Goal: Find specific page/section: Find specific page/section

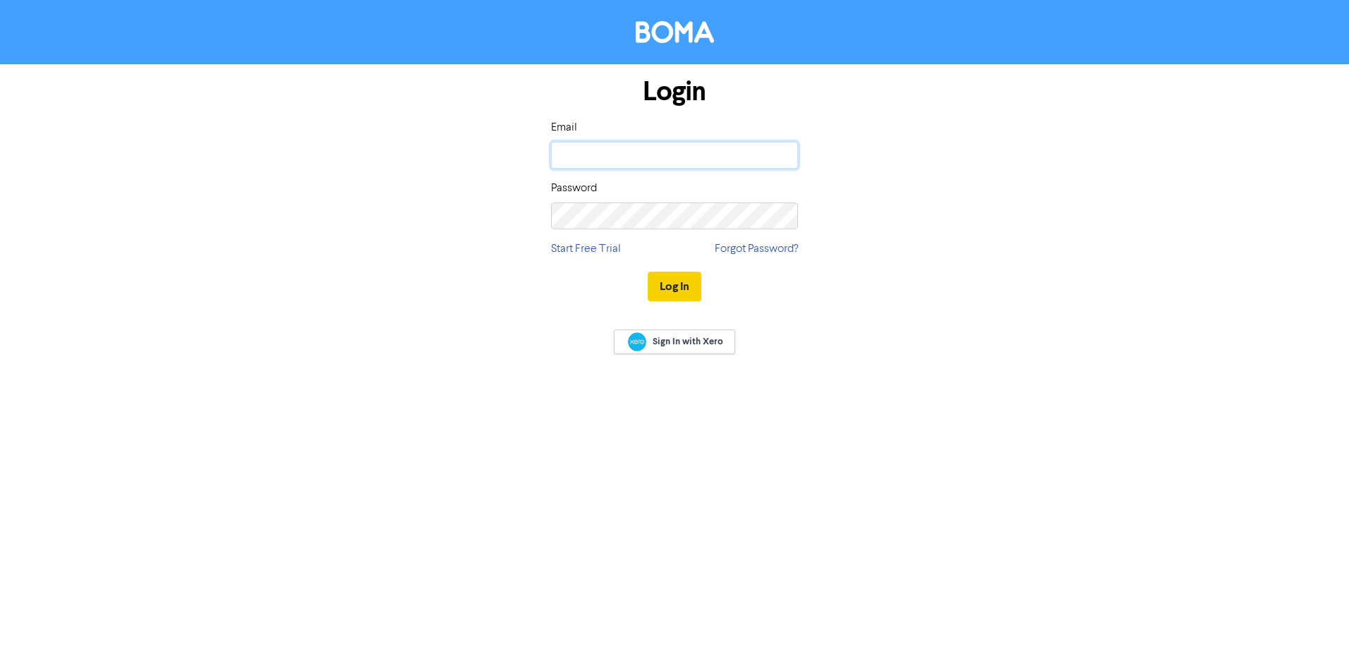
type input "[EMAIL_ADDRESS][DOMAIN_NAME]"
click at [679, 286] on button "Log In" at bounding box center [674, 287] width 54 height 30
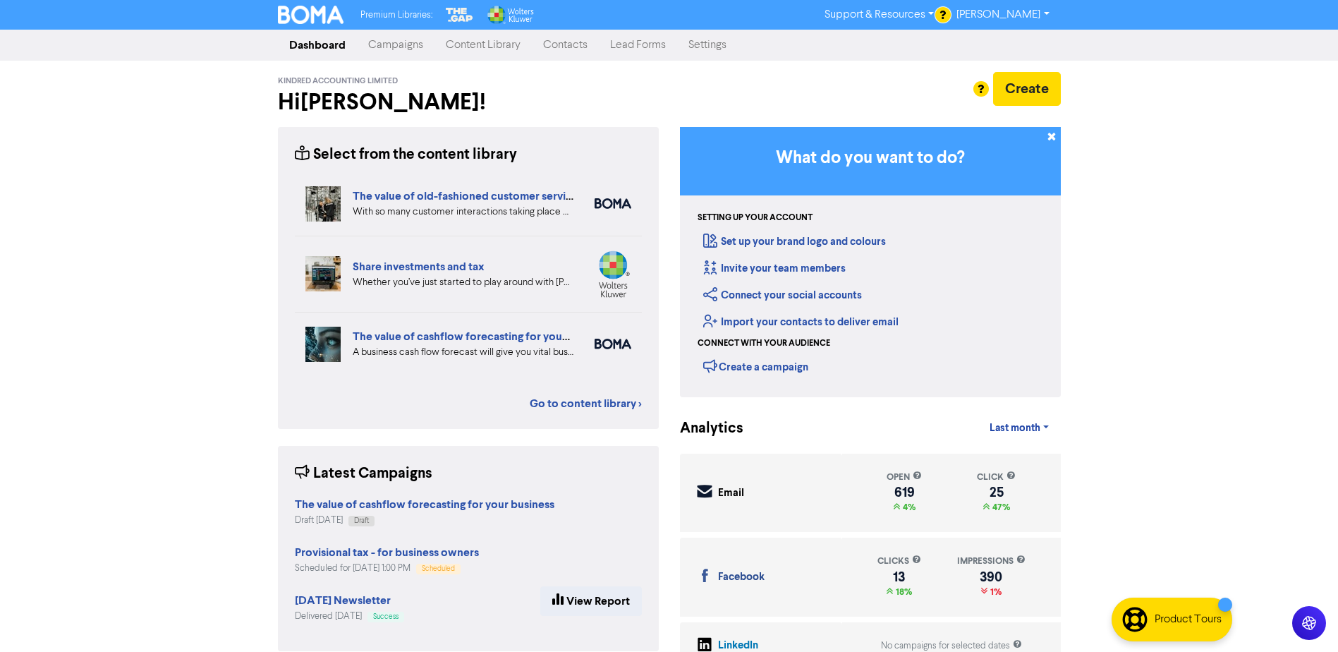
click at [569, 43] on link "Contacts" at bounding box center [565, 45] width 67 height 28
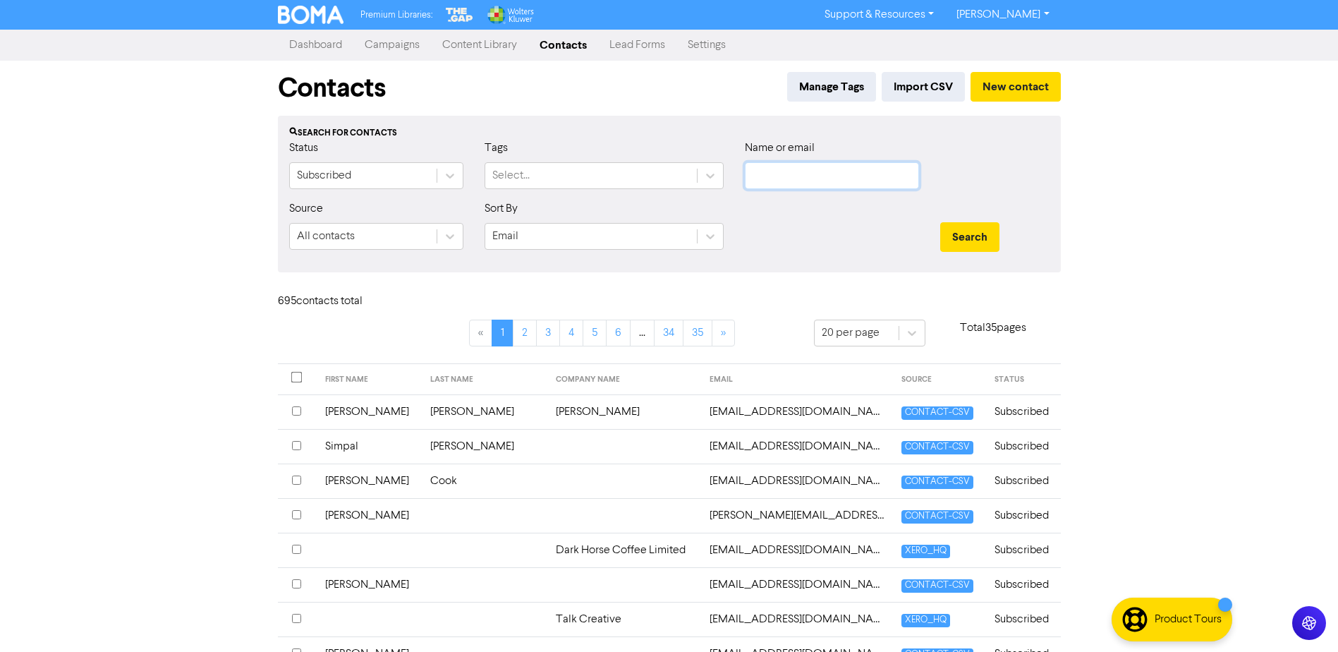
click at [798, 180] on input "text" at bounding box center [832, 175] width 174 height 27
click at [940, 222] on button "Search" at bounding box center [969, 237] width 59 height 30
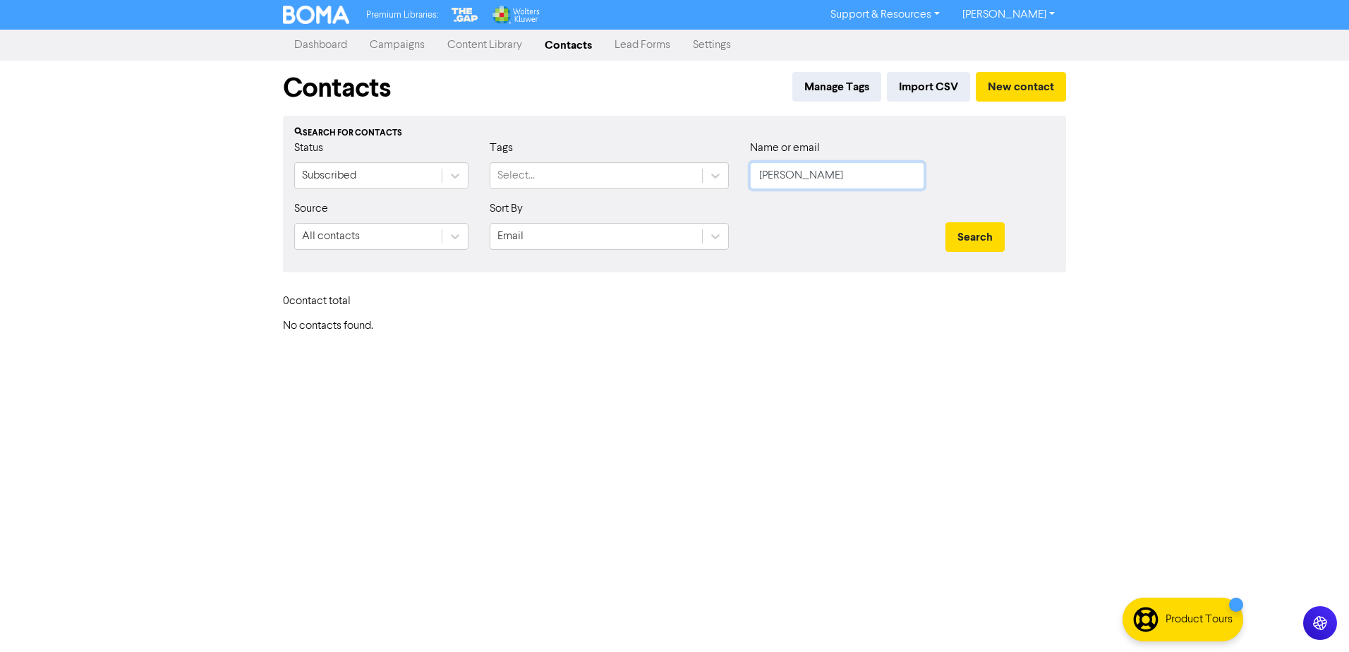
drag, startPoint x: 891, startPoint y: 181, endPoint x: 707, endPoint y: 158, distance: 184.8
click at [714, 164] on div "Status Subscribed Tags Select... Name or email [PERSON_NAME]" at bounding box center [674, 170] width 781 height 61
type input "[PERSON_NAME]"
click at [945, 222] on button "Search" at bounding box center [974, 237] width 59 height 30
